Goal: Task Accomplishment & Management: Complete application form

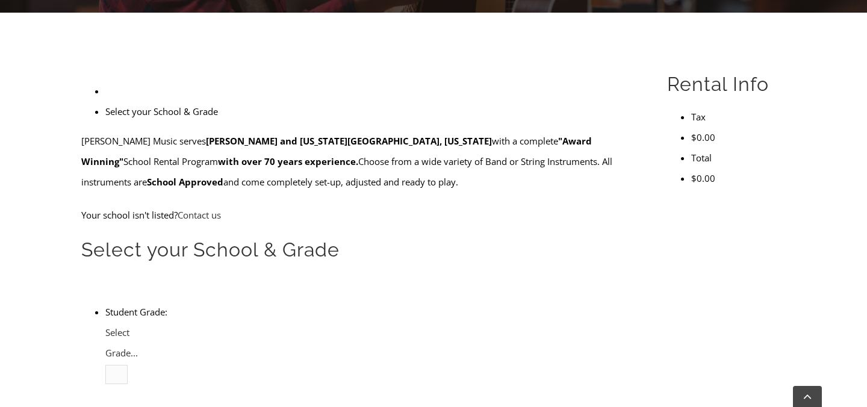
scroll to position [310, 0]
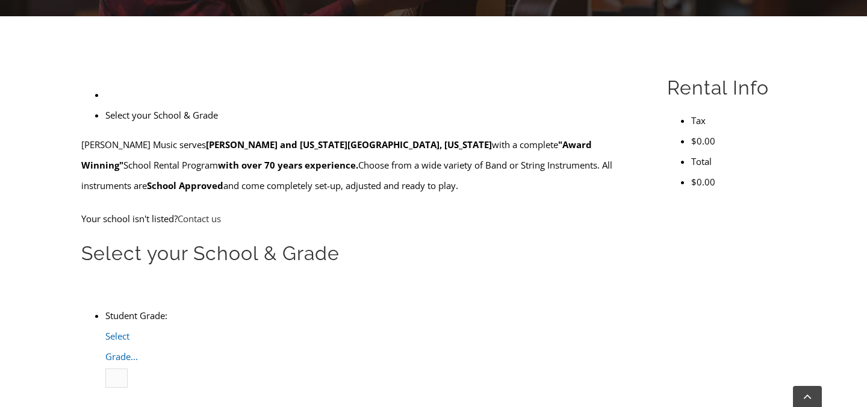
click at [138, 330] on span "Select Grade..." at bounding box center [121, 346] width 33 height 33
click at [129, 388] on li "3" at bounding box center [129, 398] width 0 height 20
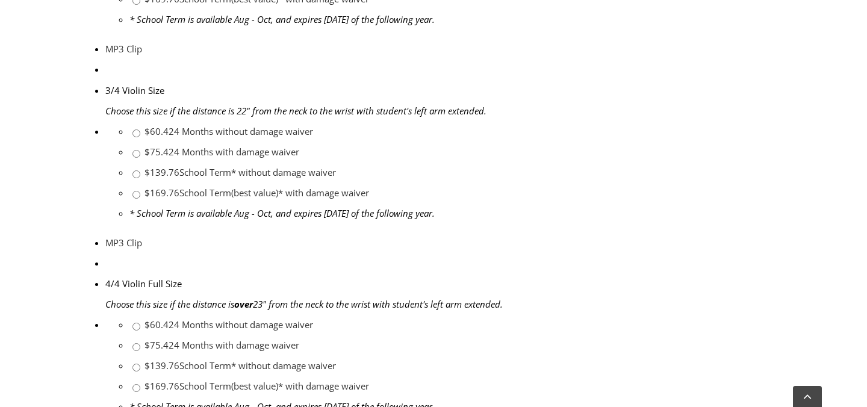
scroll to position [995, 0]
